Goal: Task Accomplishment & Management: Use online tool/utility

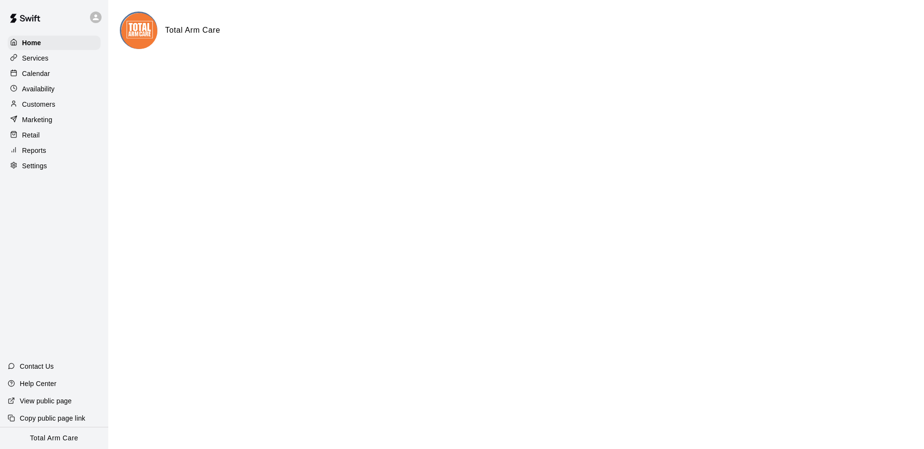
click at [46, 73] on p "Calendar" at bounding box center [36, 74] width 28 height 10
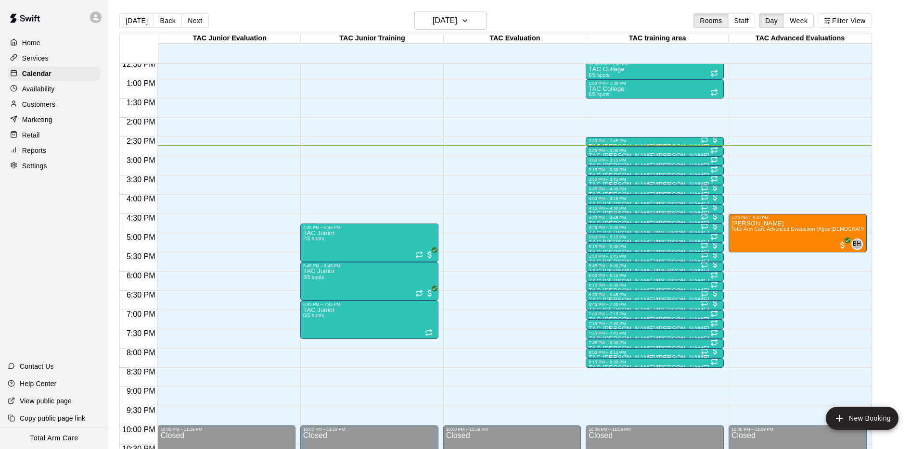
scroll to position [484, 0]
click at [34, 59] on p "Services" at bounding box center [35, 58] width 26 height 10
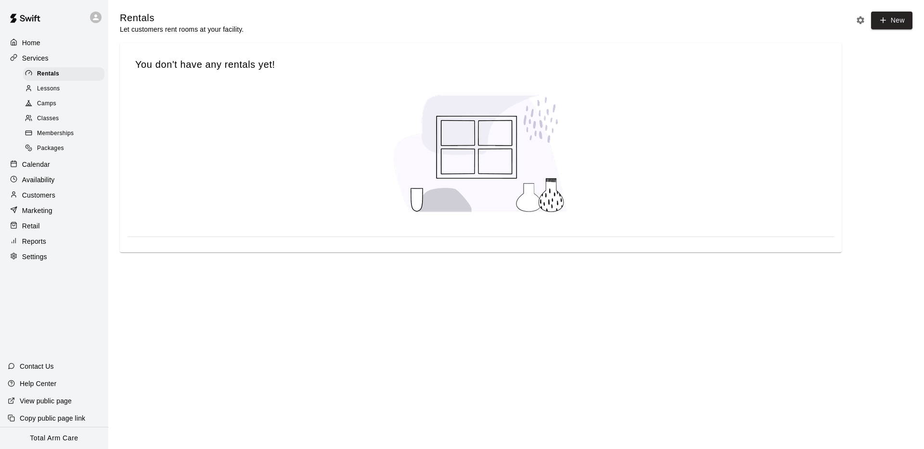
click at [54, 134] on span "Memberships" at bounding box center [55, 134] width 37 height 10
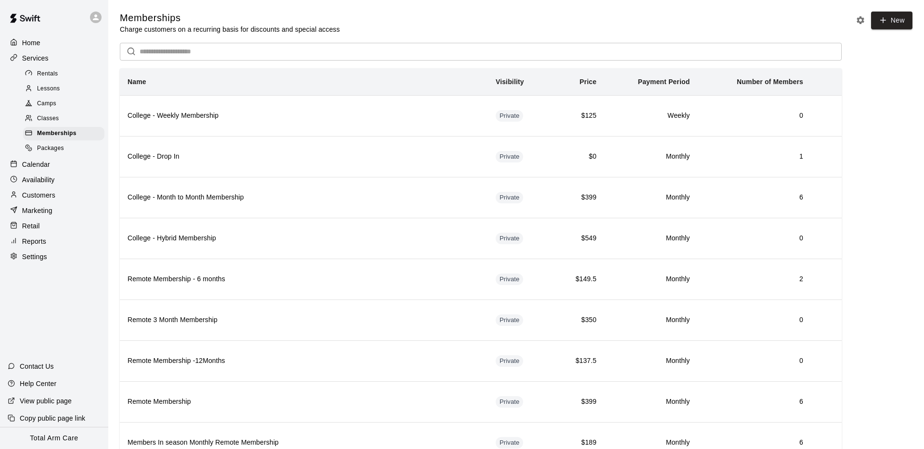
click at [51, 103] on span "Camps" at bounding box center [46, 104] width 19 height 10
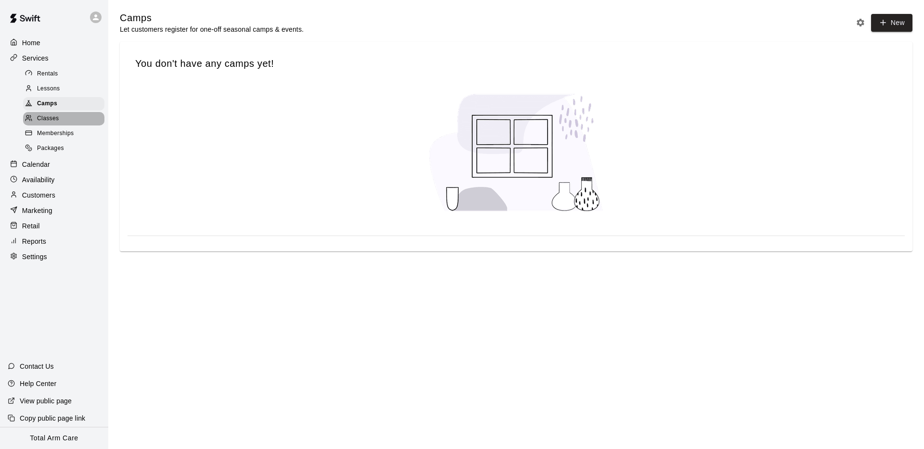
click at [51, 114] on span "Classes" at bounding box center [48, 119] width 22 height 10
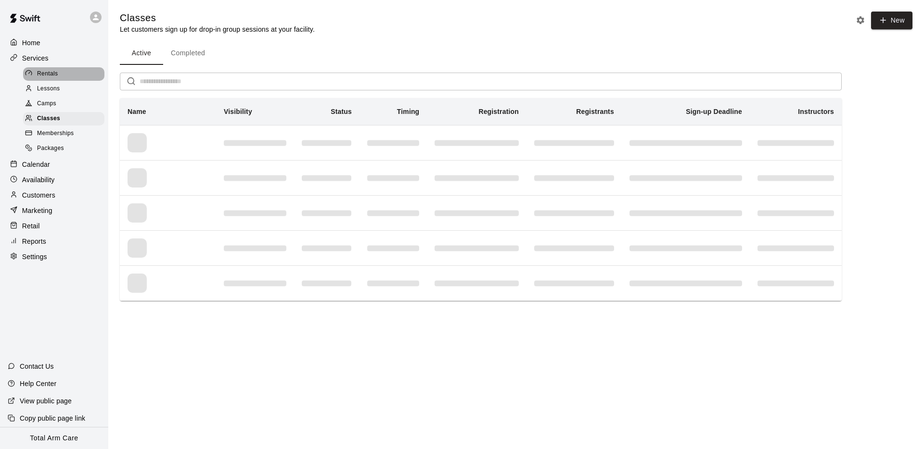
click at [47, 75] on span "Rentals" at bounding box center [47, 74] width 21 height 10
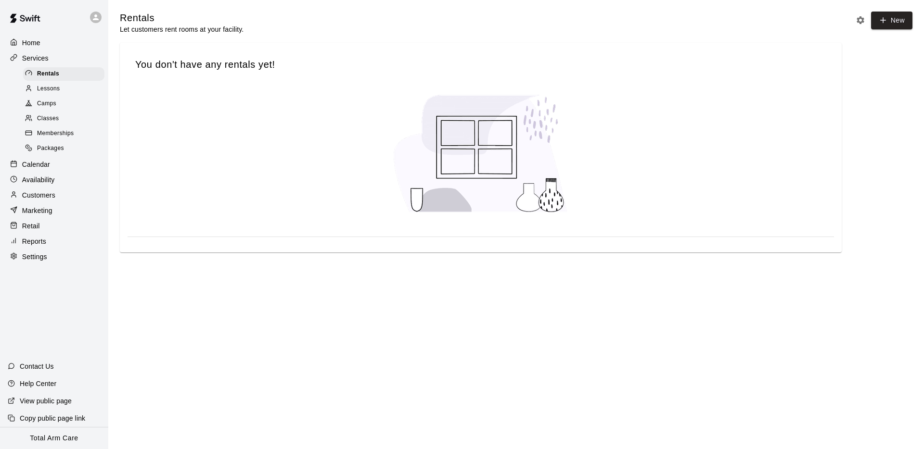
click at [55, 87] on span "Lessons" at bounding box center [48, 89] width 23 height 10
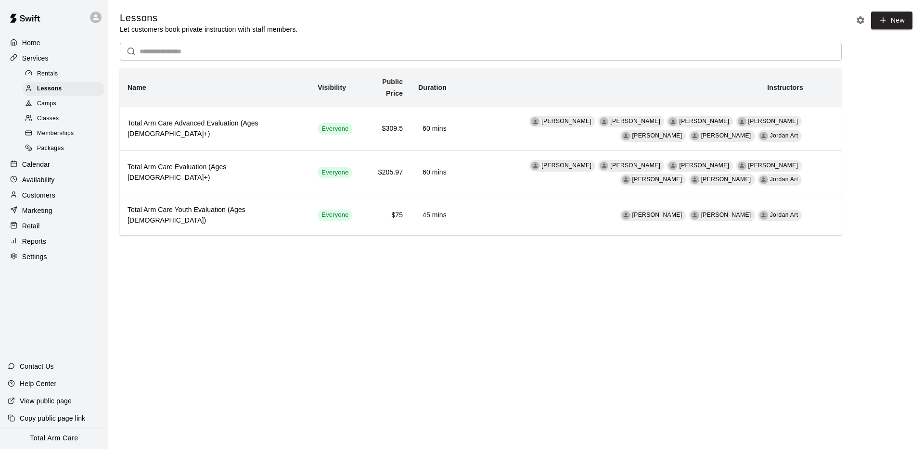
click at [58, 149] on span "Packages" at bounding box center [50, 149] width 27 height 10
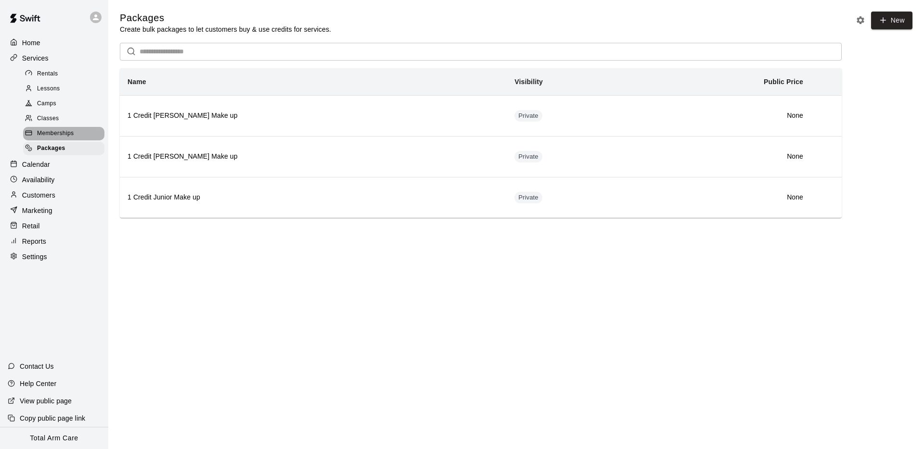
click at [54, 136] on span "Memberships" at bounding box center [55, 134] width 37 height 10
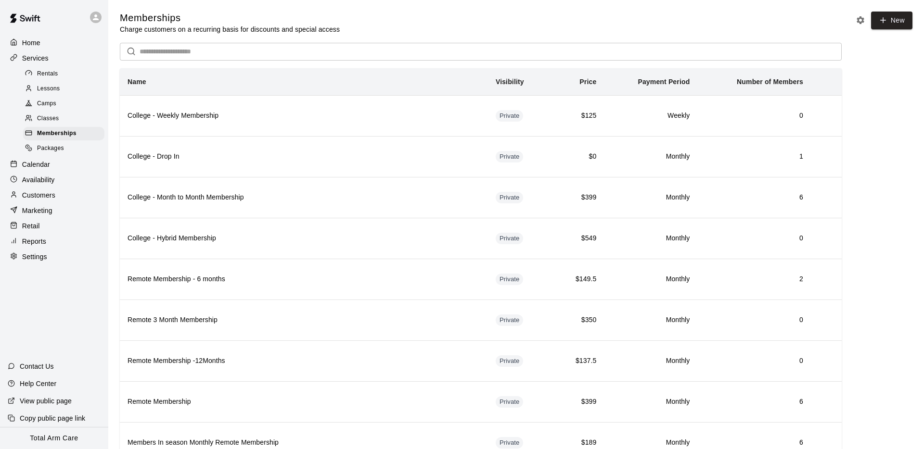
click at [50, 120] on span "Classes" at bounding box center [48, 119] width 22 height 10
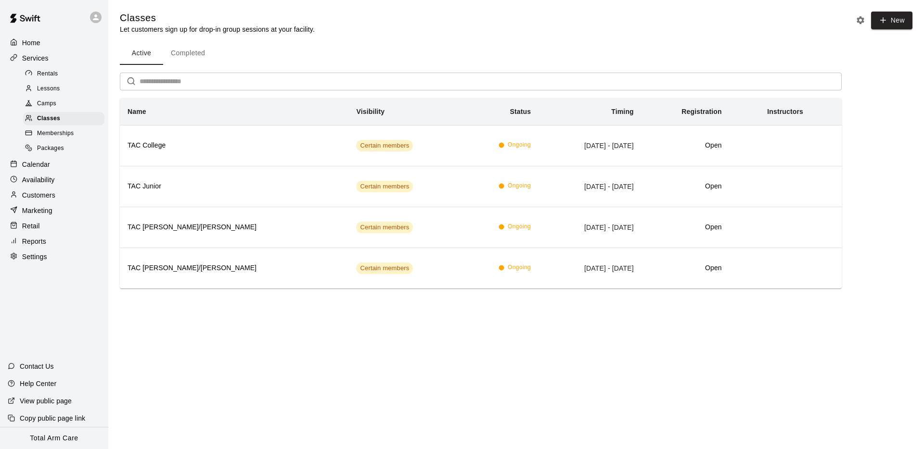
click at [50, 100] on span "Camps" at bounding box center [46, 104] width 19 height 10
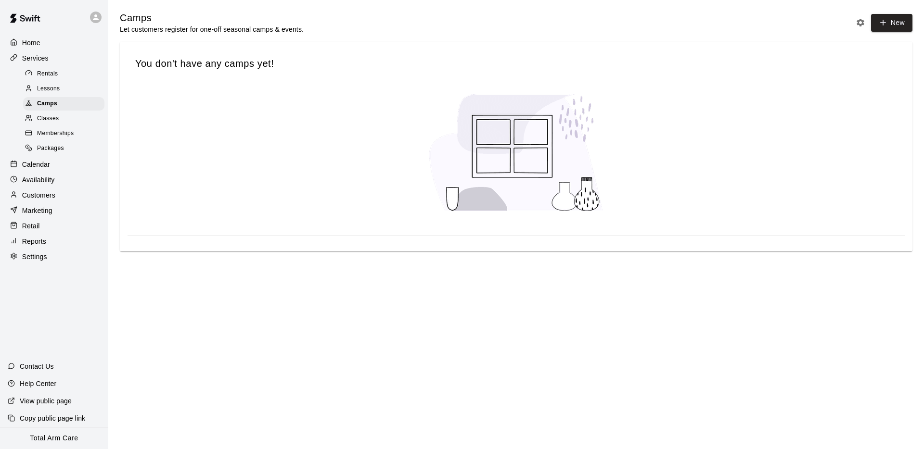
click at [51, 116] on span "Classes" at bounding box center [48, 119] width 22 height 10
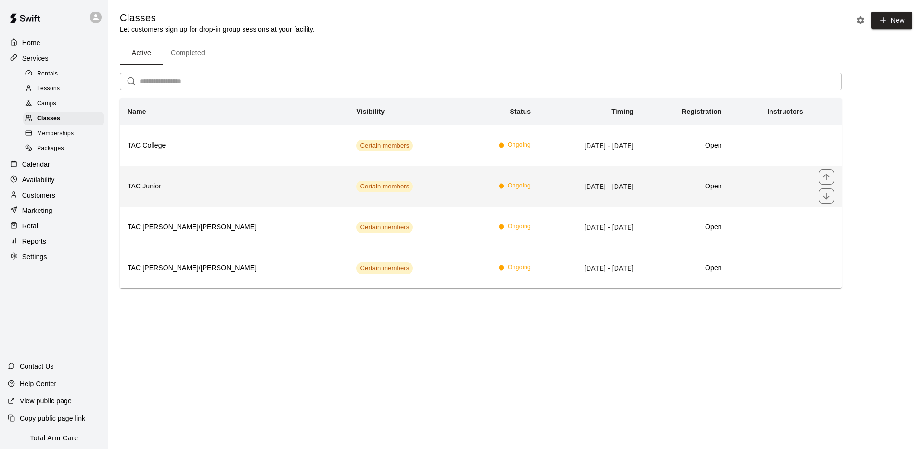
click at [185, 190] on h6 "TAC Junior" at bounding box center [233, 186] width 213 height 11
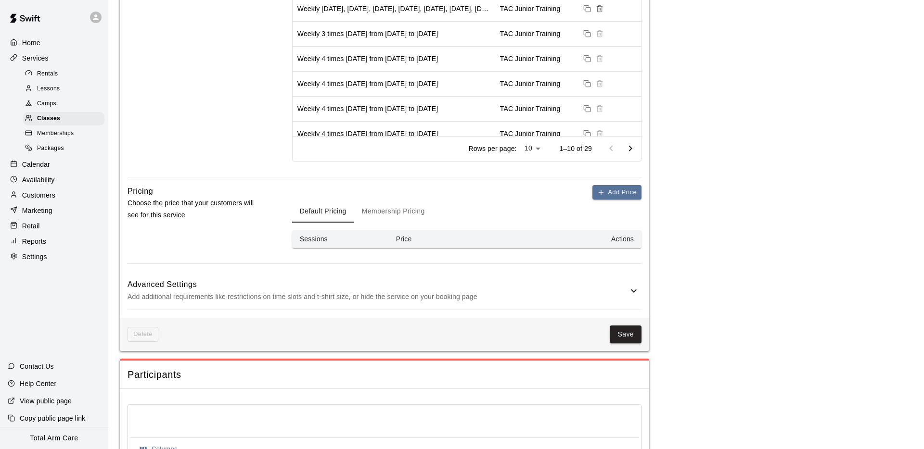
scroll to position [730, 0]
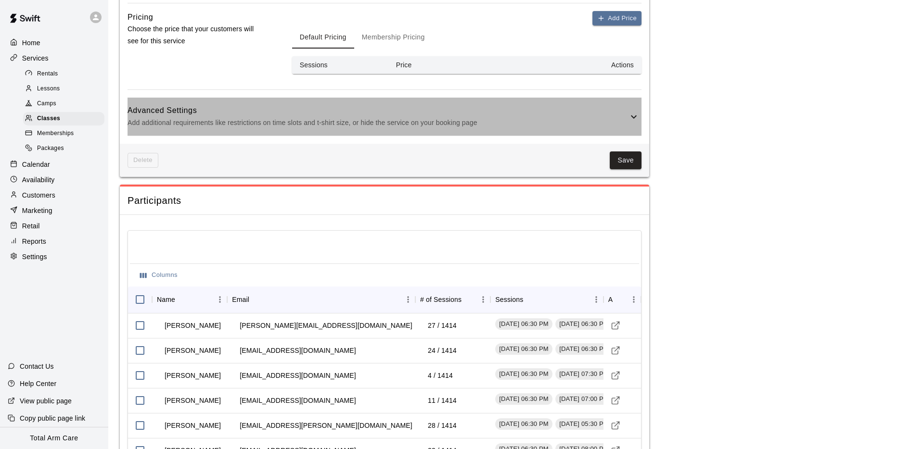
click at [277, 126] on p "Add additional requirements like restrictions on time slots and t-shirt size, o…" at bounding box center [377, 123] width 500 height 12
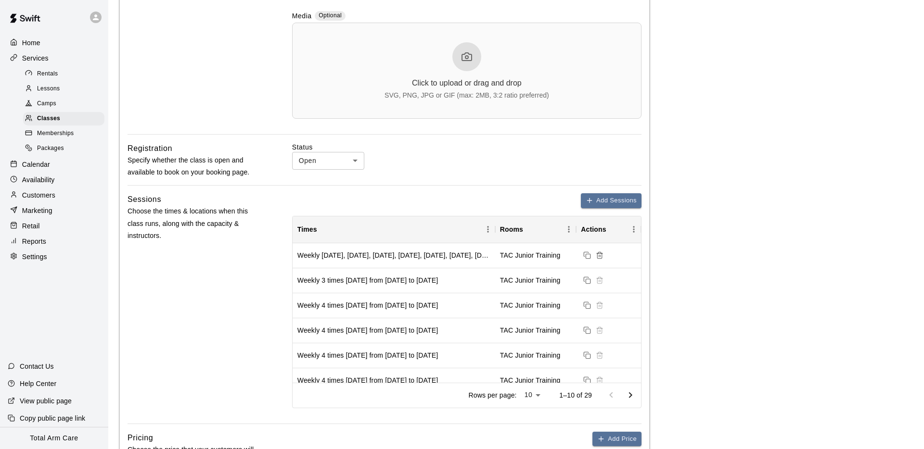
scroll to position [0, 0]
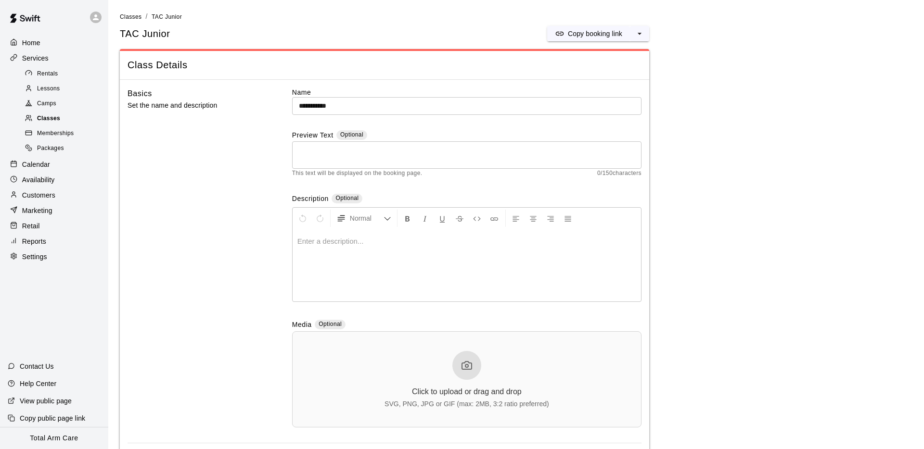
click at [55, 125] on div "Classes" at bounding box center [63, 118] width 81 height 13
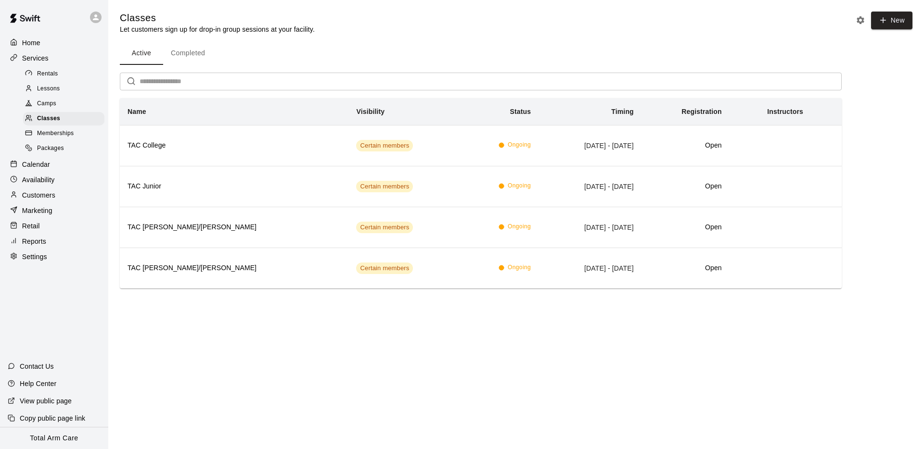
click at [50, 93] on span "Lessons" at bounding box center [48, 89] width 23 height 10
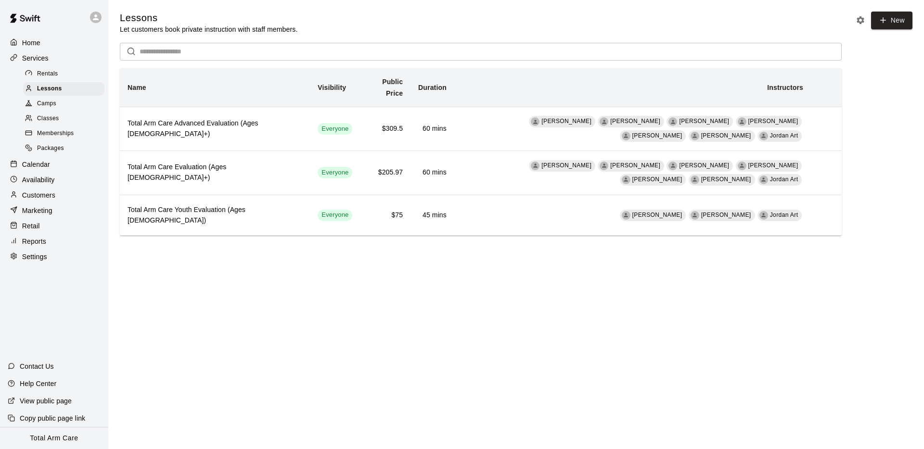
click at [50, 150] on span "Packages" at bounding box center [50, 149] width 27 height 10
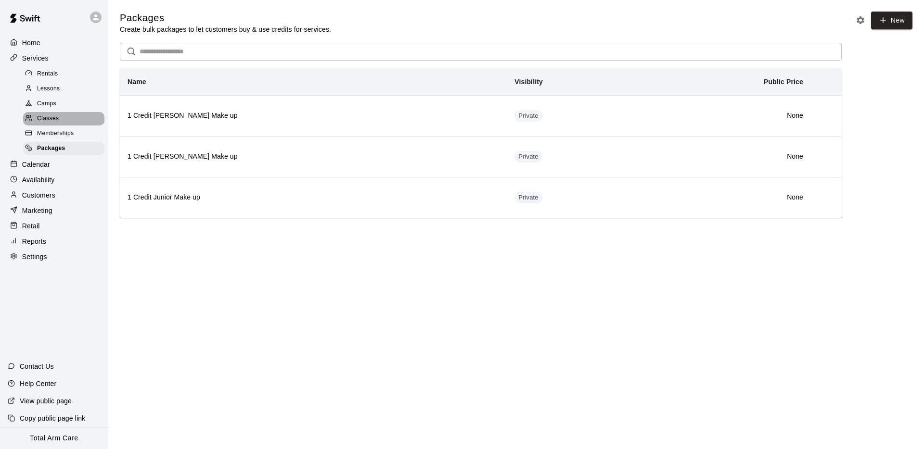
click at [47, 119] on span "Classes" at bounding box center [48, 119] width 22 height 10
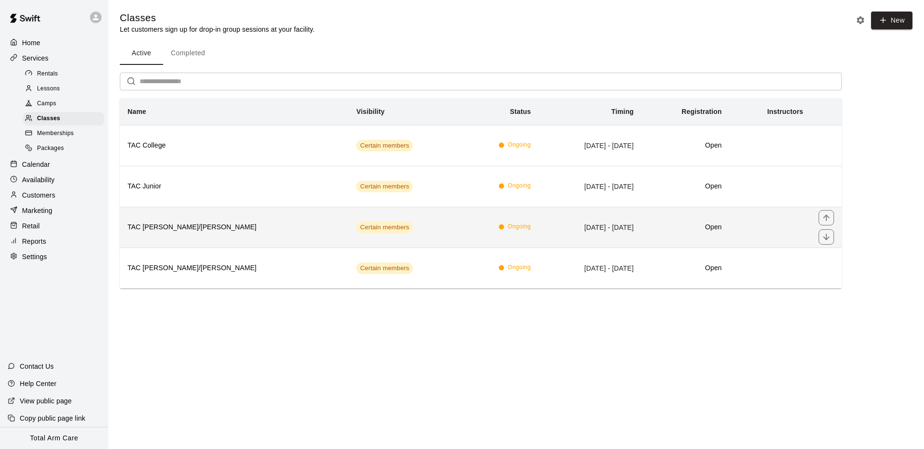
click at [160, 216] on th "TAC [PERSON_NAME]/[PERSON_NAME]" at bounding box center [234, 227] width 229 height 41
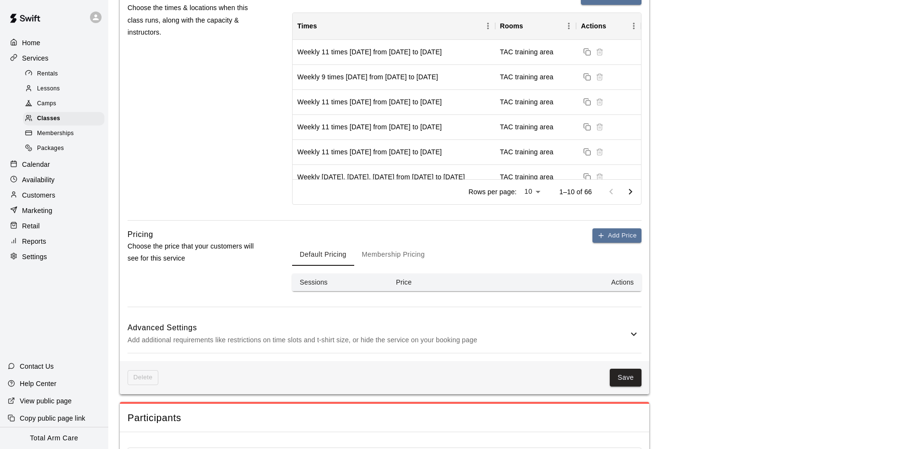
scroll to position [512, 0]
click at [374, 256] on button "Membership Pricing" at bounding box center [393, 254] width 78 height 23
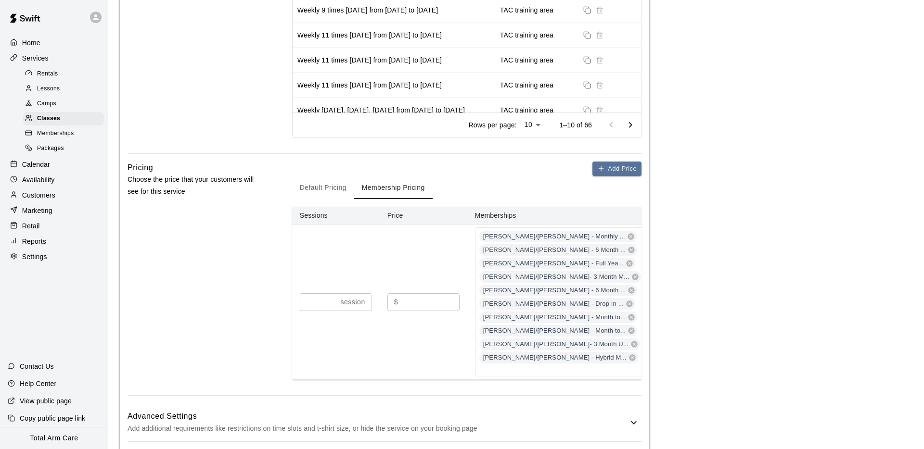
scroll to position [580, 0]
click at [251, 265] on div "Pricing Choose the price that your customers will see for this service" at bounding box center [194, 278] width 134 height 234
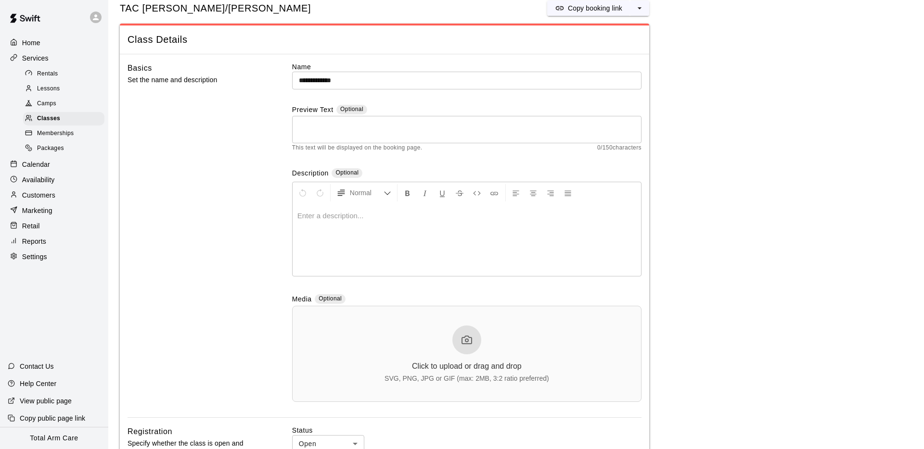
scroll to position [0, 0]
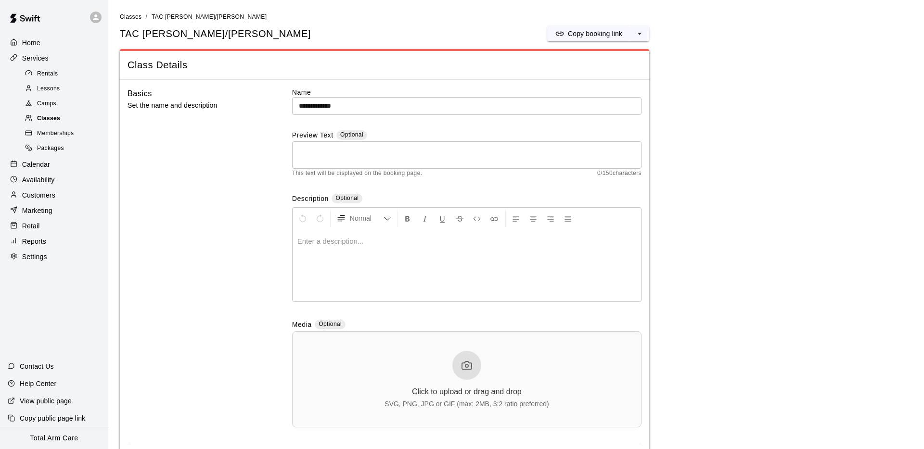
click at [43, 118] on span "Classes" at bounding box center [48, 119] width 23 height 10
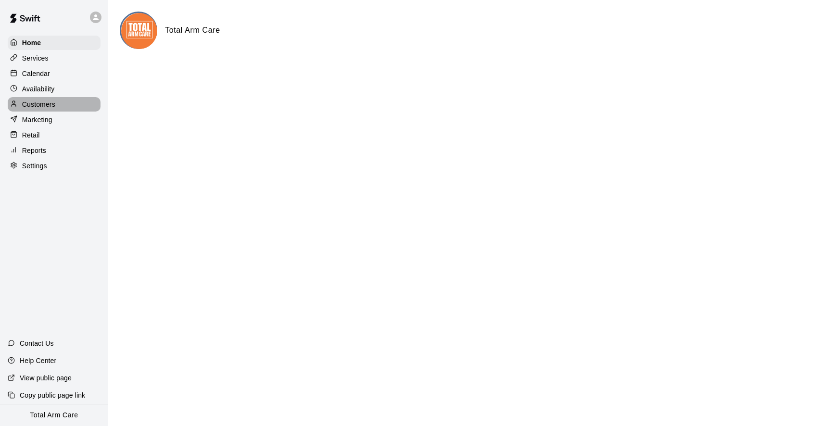
click at [39, 102] on p "Customers" at bounding box center [38, 105] width 33 height 10
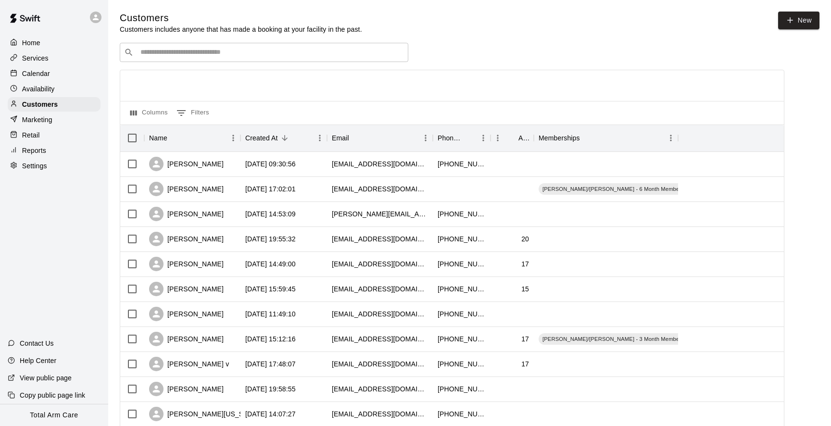
click at [29, 148] on p "Reports" at bounding box center [34, 151] width 24 height 10
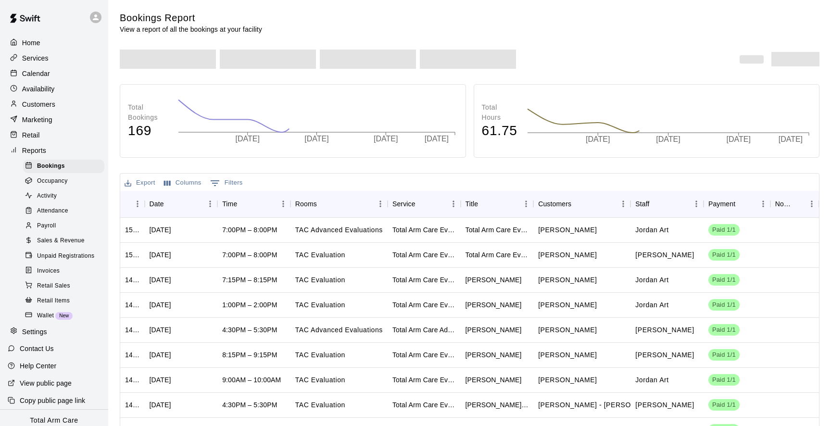
scroll to position [5, 0]
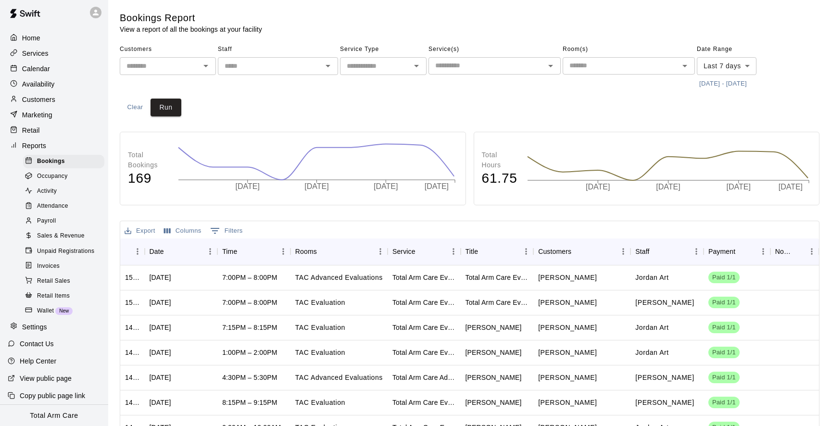
click at [49, 237] on span "Sales & Revenue" at bounding box center [61, 236] width 48 height 10
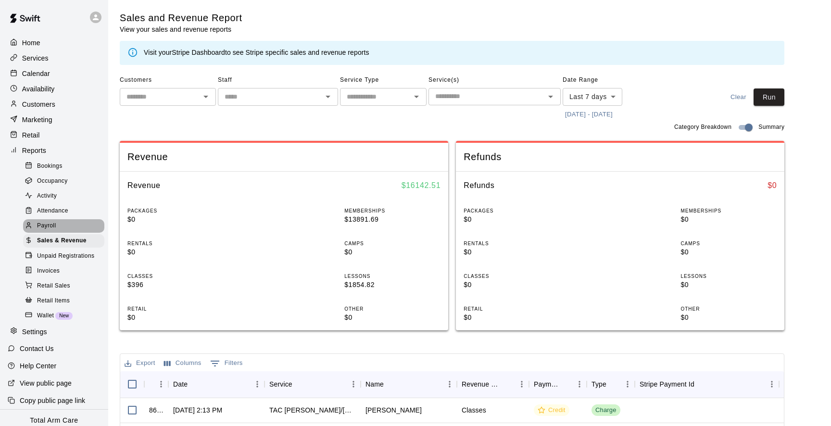
click at [44, 219] on div "Payroll" at bounding box center [63, 225] width 81 height 13
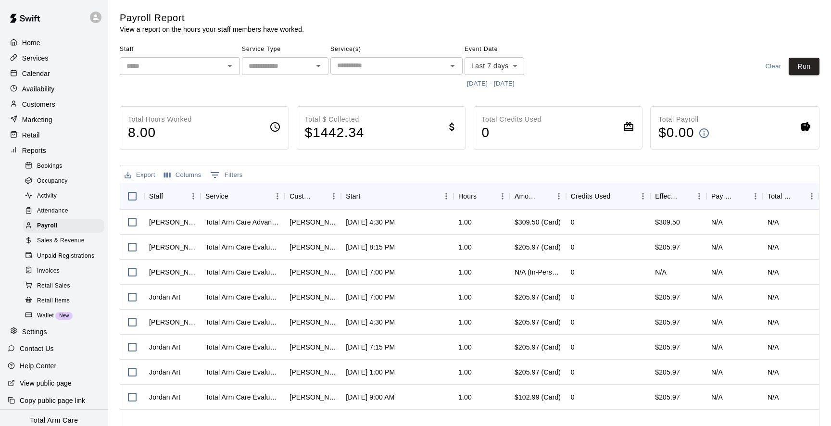
click at [485, 83] on button "[DATE] - [DATE]" at bounding box center [491, 83] width 52 height 15
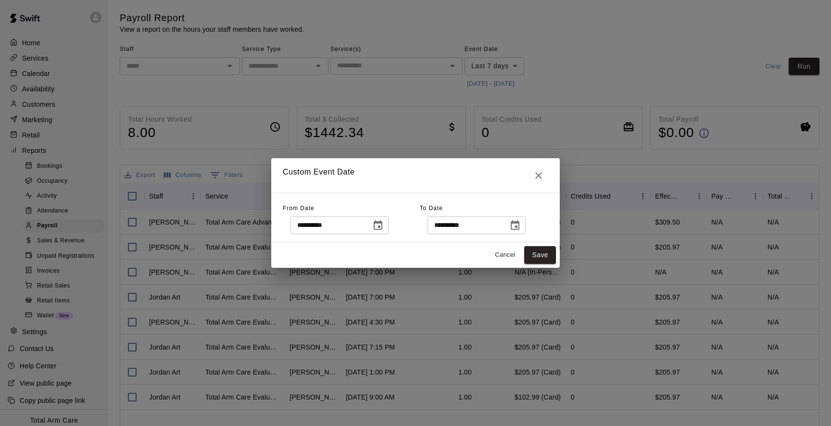
click at [382, 225] on icon "Choose date, selected date is Oct 2, 2025" at bounding box center [378, 226] width 12 height 12
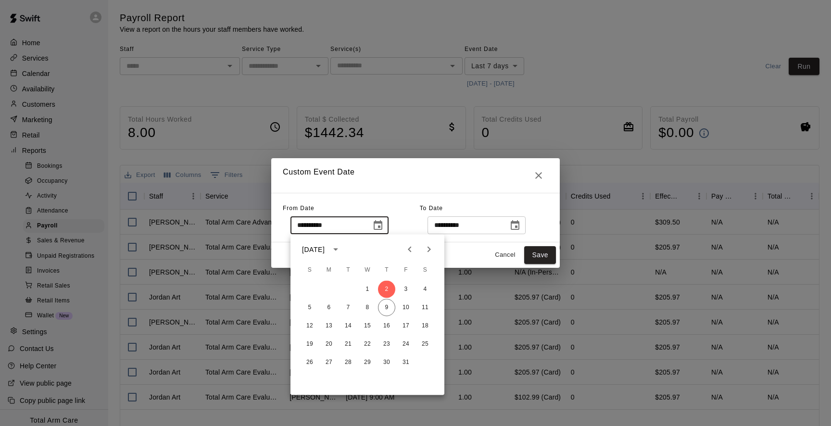
click at [406, 248] on icon "Previous month" at bounding box center [410, 250] width 12 height 12
click at [347, 365] on button "30" at bounding box center [348, 362] width 17 height 17
type input "**********"
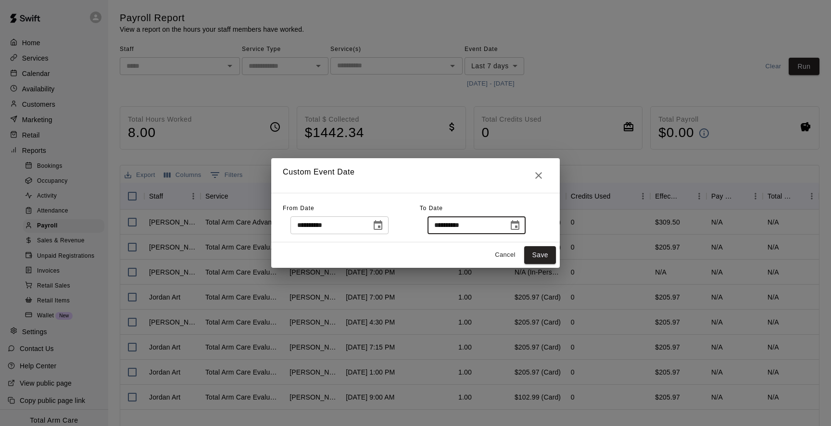
click at [443, 228] on input "**********" at bounding box center [465, 225] width 74 height 18
click at [515, 226] on icon "Choose date, selected date is Oct 9, 2025" at bounding box center [515, 226] width 12 height 12
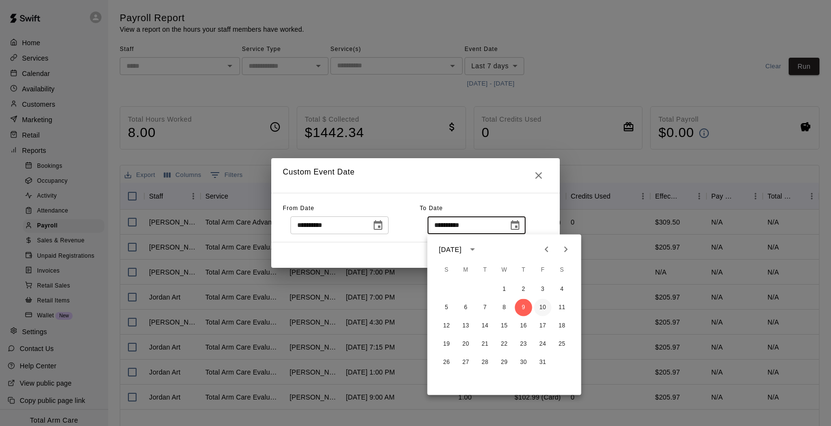
click at [546, 307] on button "10" at bounding box center [542, 307] width 17 height 17
type input "**********"
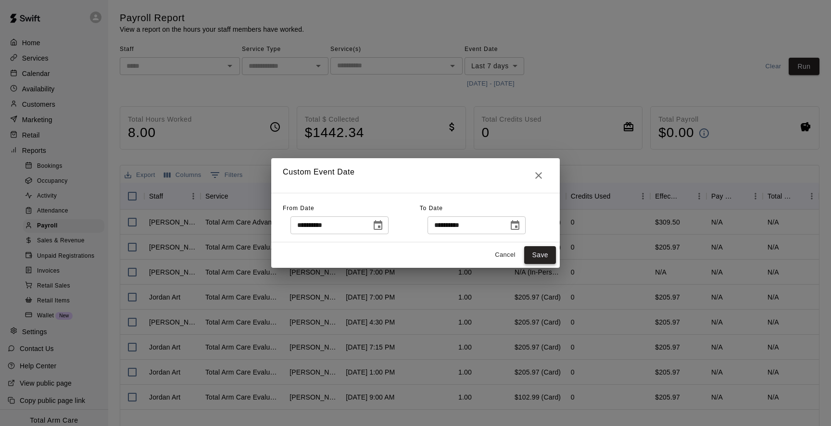
drag, startPoint x: 543, startPoint y: 254, endPoint x: 536, endPoint y: 262, distance: 10.9
click at [543, 254] on button "Save" at bounding box center [540, 255] width 32 height 18
type input "******"
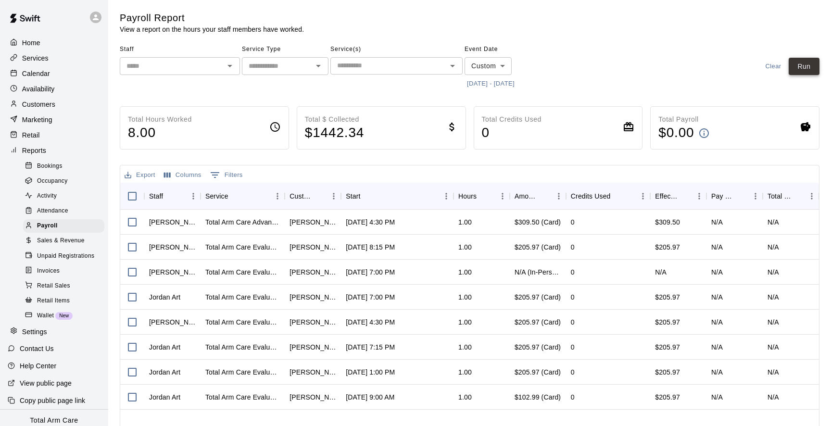
click at [809, 60] on button "Run" at bounding box center [804, 67] width 31 height 18
click at [176, 193] on button "Sort" at bounding box center [169, 196] width 13 height 13
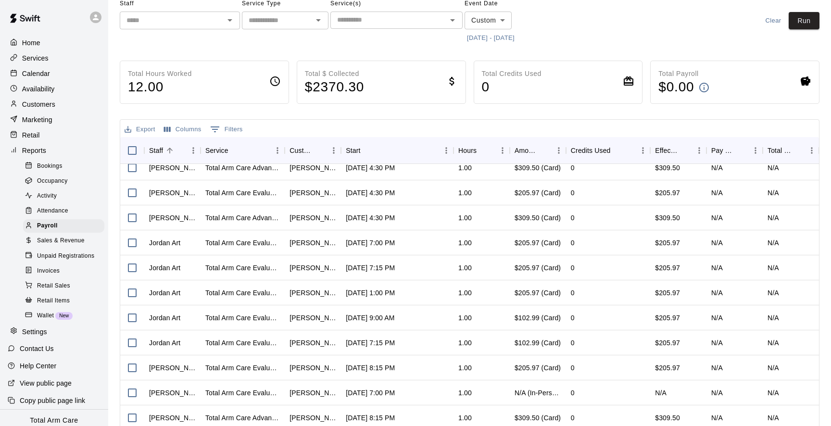
scroll to position [79, 0]
